Goal: Information Seeking & Learning: Learn about a topic

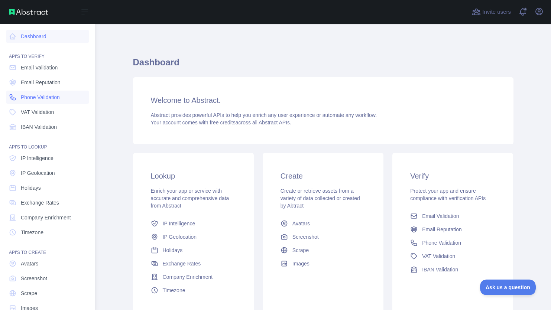
click at [21, 97] on span "Phone Validation" at bounding box center [40, 97] width 39 height 7
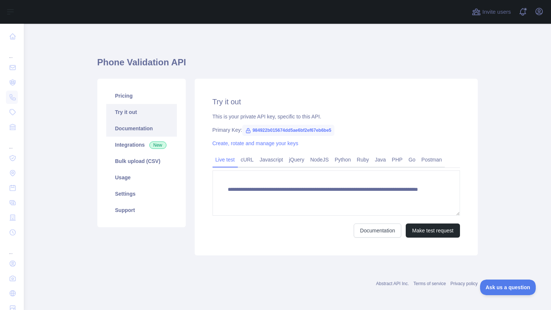
click at [124, 126] on link "Documentation" at bounding box center [141, 128] width 71 height 16
click at [118, 182] on link "Usage" at bounding box center [141, 177] width 71 height 16
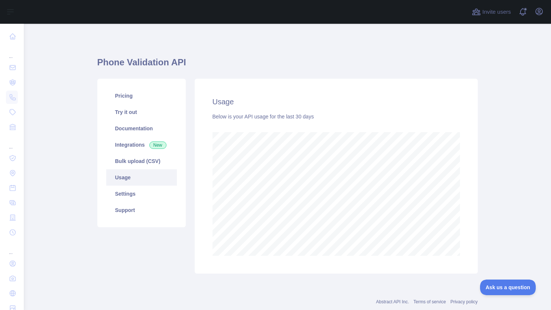
scroll to position [286, 527]
click at [124, 194] on link "Settings" at bounding box center [141, 194] width 71 height 16
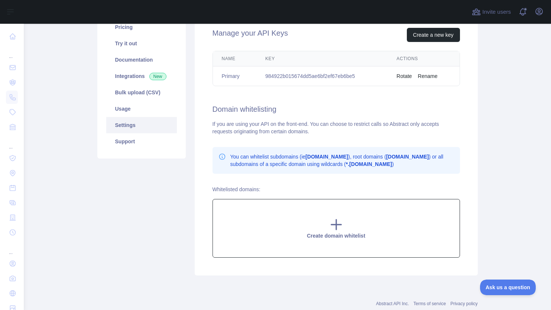
scroll to position [89, 0]
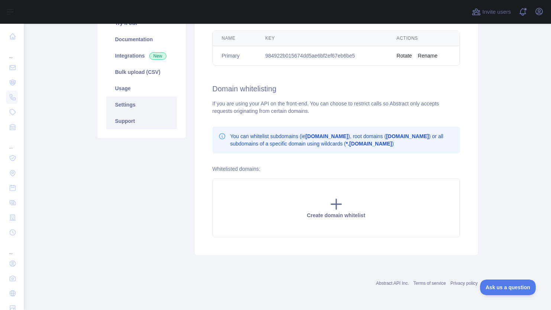
click at [132, 127] on link "Support" at bounding box center [141, 121] width 71 height 16
